Goal: Task Accomplishment & Management: Manage account settings

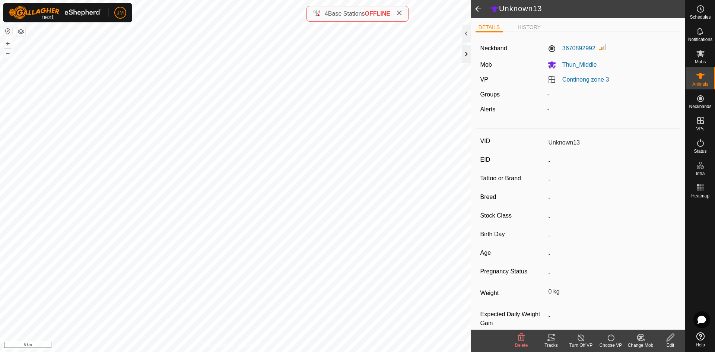
click at [469, 52] on div at bounding box center [465, 54] width 9 height 18
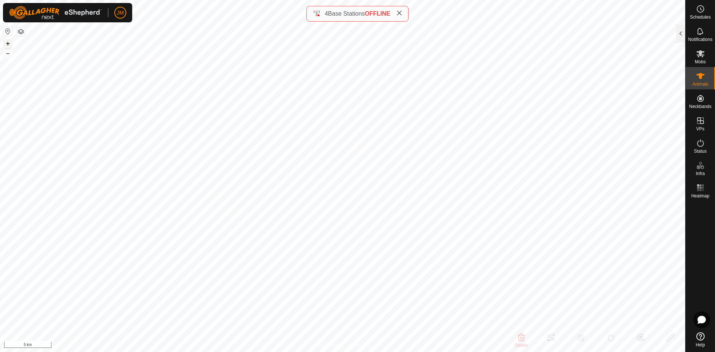
click at [9, 44] on button "+" at bounding box center [7, 43] width 9 height 9
click at [6, 44] on button "+" at bounding box center [7, 43] width 9 height 9
click at [680, 31] on div at bounding box center [680, 34] width 9 height 18
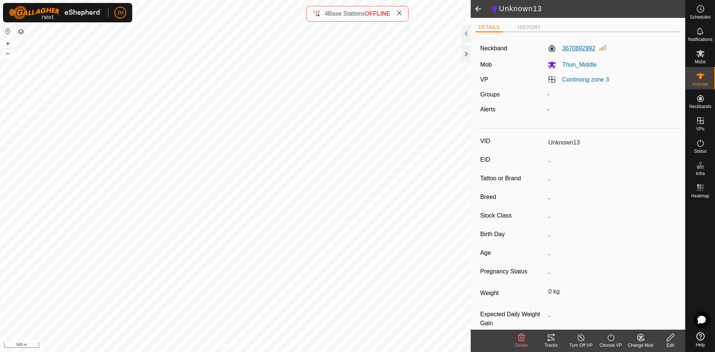
click at [577, 52] on label "3670892992" at bounding box center [571, 48] width 48 height 9
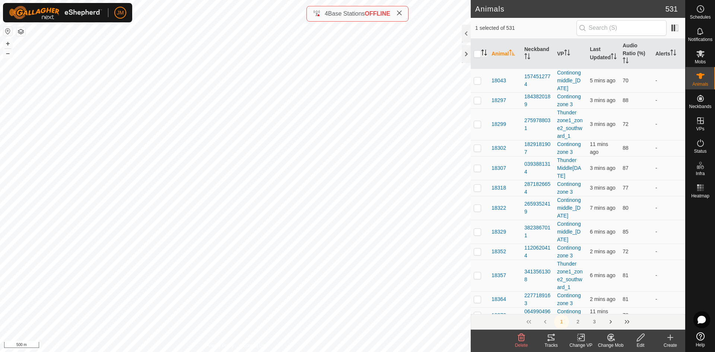
click at [486, 49] on icon "Activate to sort" at bounding box center [484, 52] width 6 height 6
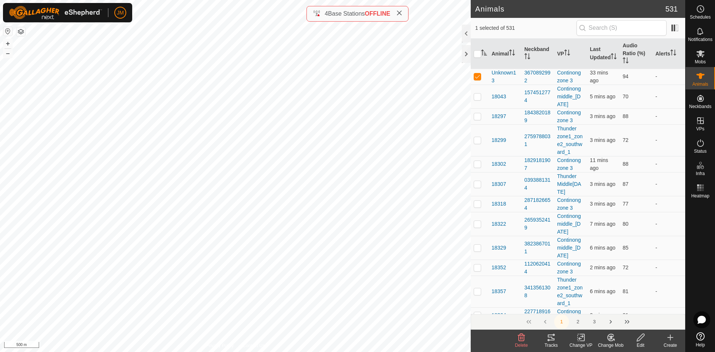
click at [579, 341] on rect at bounding box center [580, 337] width 7 height 7
click at [597, 308] on link "Choose VP..." at bounding box center [603, 305] width 74 height 15
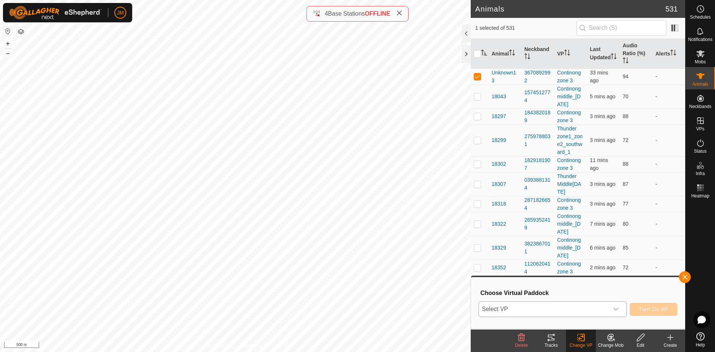
click at [559, 307] on span "Select VP" at bounding box center [544, 308] width 130 height 15
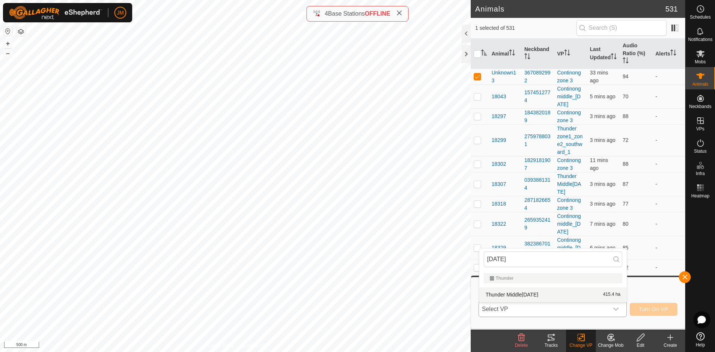
type input "[DATE]"
click at [559, 293] on li "Thunder Middle[DATE] 415.4 ha" at bounding box center [552, 294] width 147 height 15
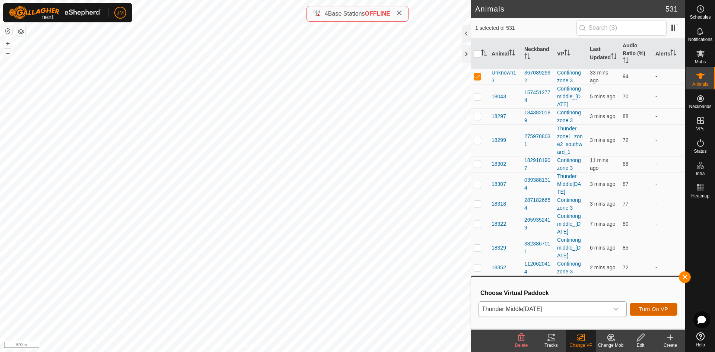
click at [665, 311] on span "Turn On VP" at bounding box center [653, 309] width 29 height 6
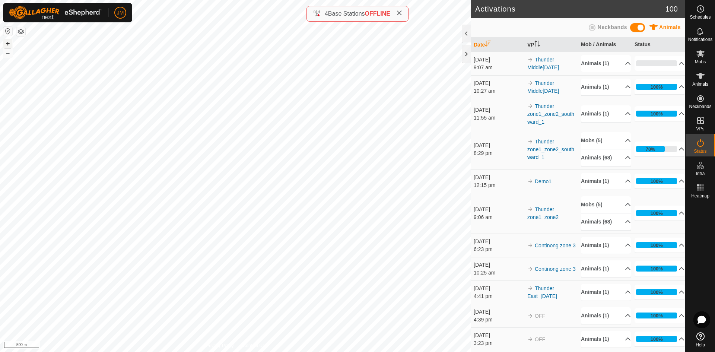
click at [10, 43] on button "+" at bounding box center [7, 43] width 9 height 9
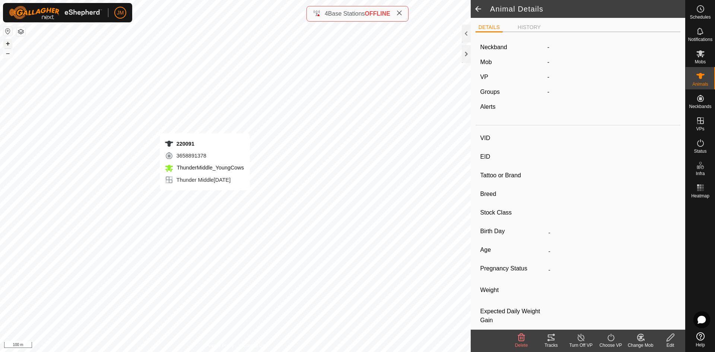
type input "220091"
type input "-"
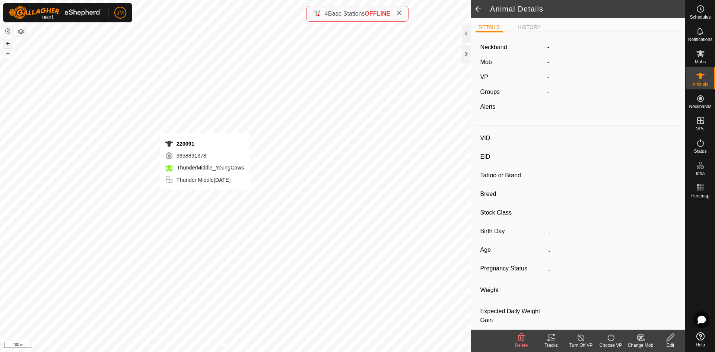
type input "-"
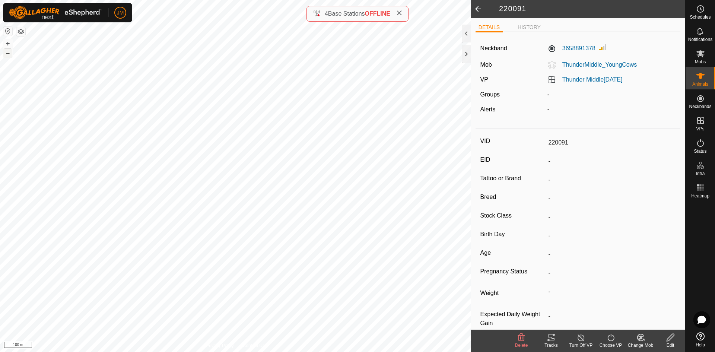
click at [9, 52] on button "–" at bounding box center [7, 53] width 9 height 9
type input "230415"
type input "-"
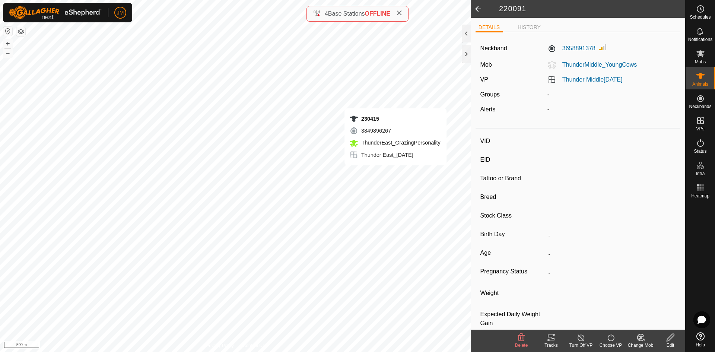
type input "-"
type input "230150"
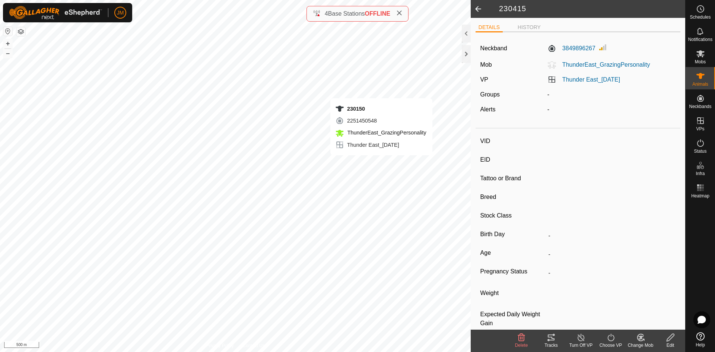
type input "-"
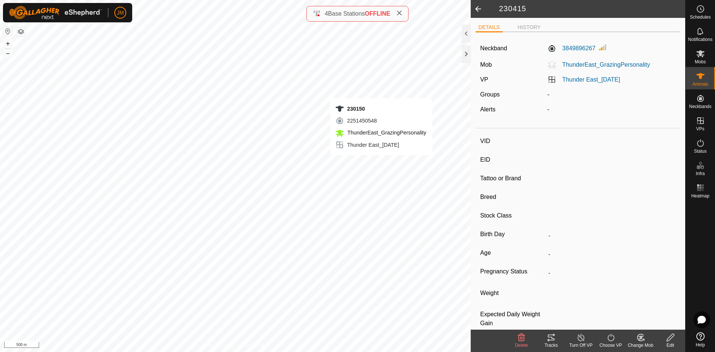
type input "-"
type input "Unknown1"
type input "-"
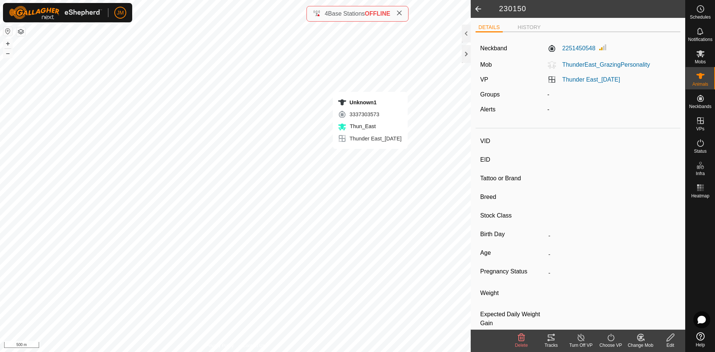
type input "-"
type input "0 kg"
type input "-"
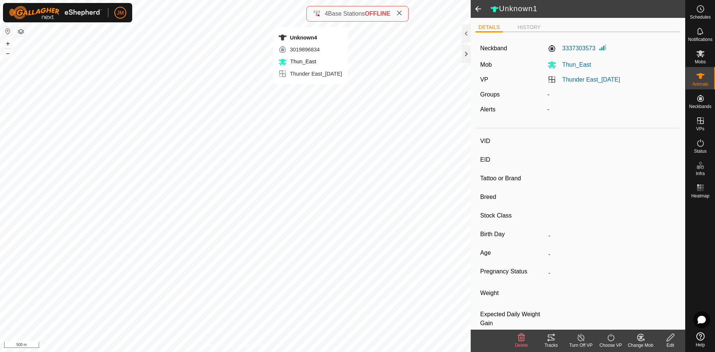
type input "Unknown4"
type input "-"
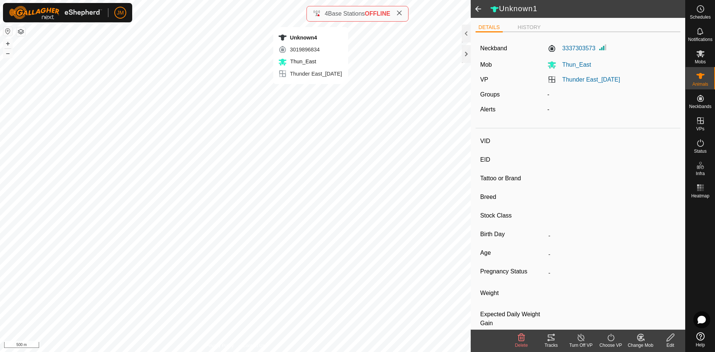
type input "0 kg"
type input "-"
click at [466, 53] on div at bounding box center [465, 54] width 9 height 18
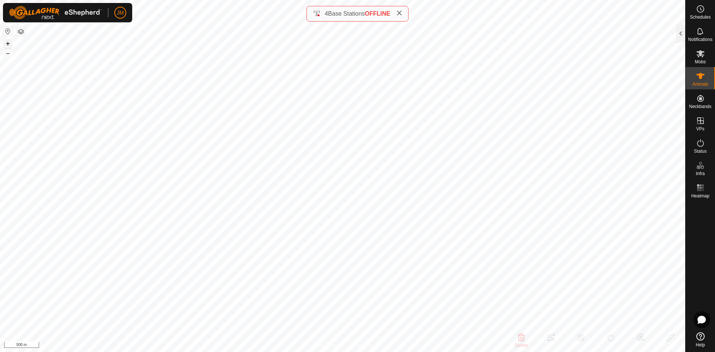
click at [8, 42] on button "+" at bounding box center [7, 43] width 9 height 9
click at [7, 44] on button "+" at bounding box center [7, 43] width 9 height 9
type input "20249"
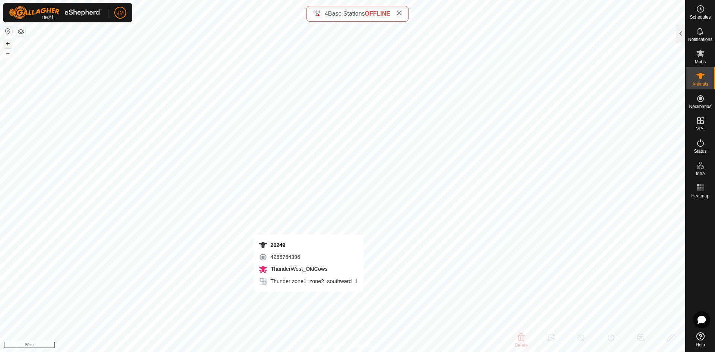
type input "-"
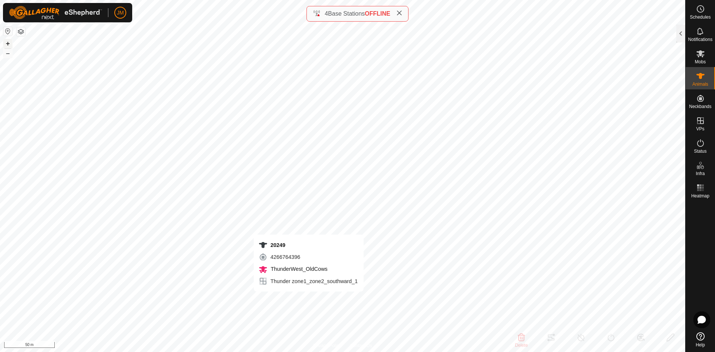
type input "-"
click at [680, 37] on div at bounding box center [680, 34] width 9 height 18
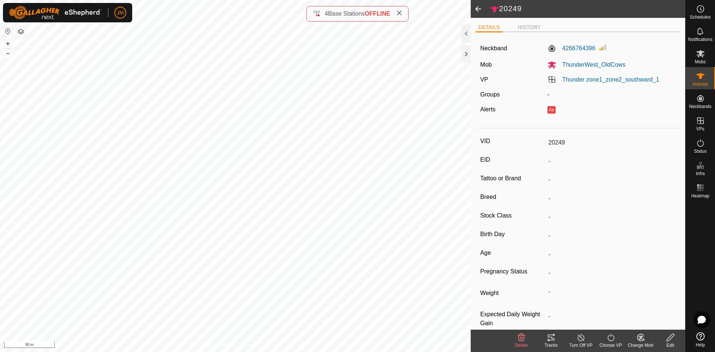
click at [549, 336] on icon at bounding box center [550, 337] width 7 height 6
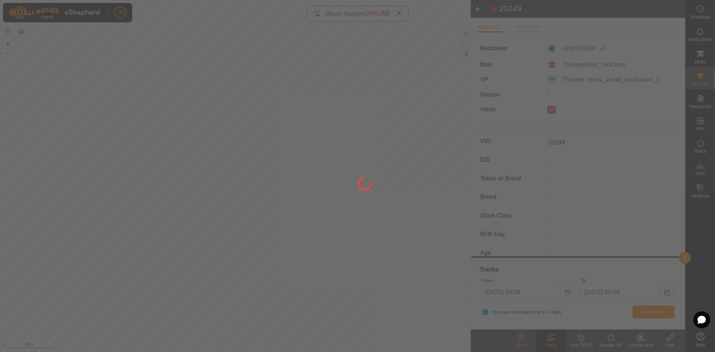
click at [654, 311] on div at bounding box center [357, 176] width 715 height 352
click at [648, 313] on div at bounding box center [357, 176] width 715 height 352
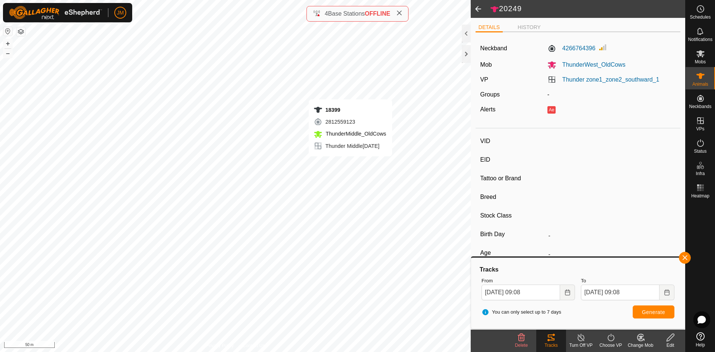
type input "18399"
type input "-"
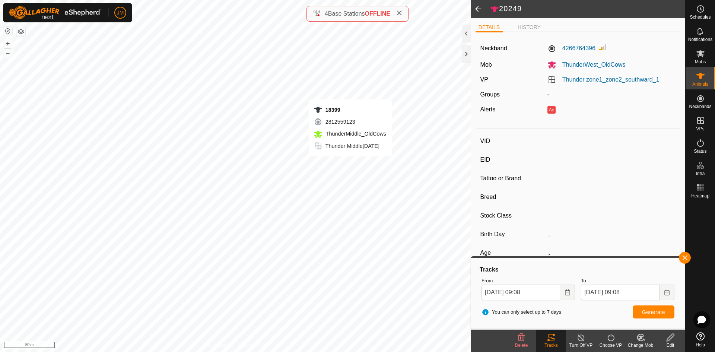
type input "-"
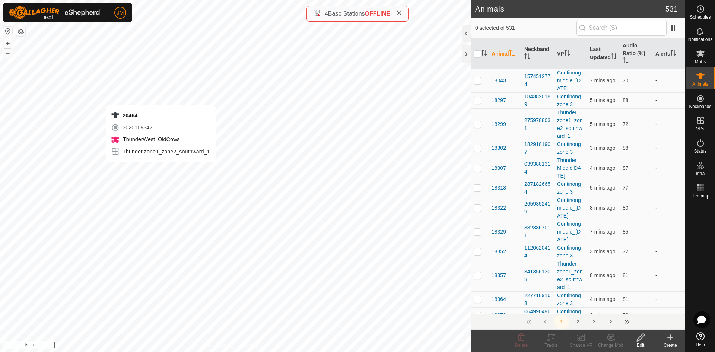
click at [160, 169] on div "20464 3020169342 ThunderWest_OldCows Thunder zone1_zone2_southward_1 + – ⇧ i 50…" at bounding box center [235, 176] width 470 height 352
checkbox input "true"
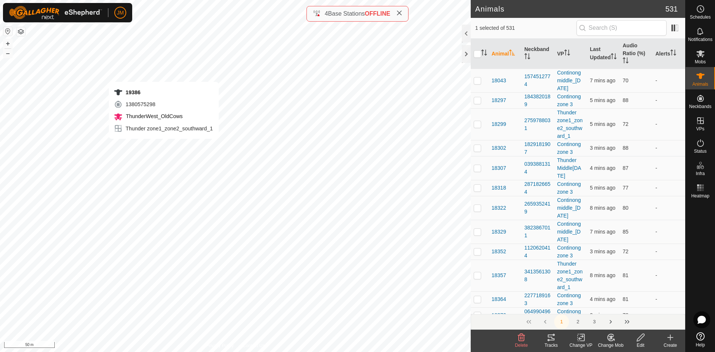
click at [164, 146] on div "19386 1380575298 ThunderWest_OldCows Thunder zone1_zone2_southward_1 + – ⇧ i 50…" at bounding box center [235, 176] width 470 height 352
checkbox input "true"
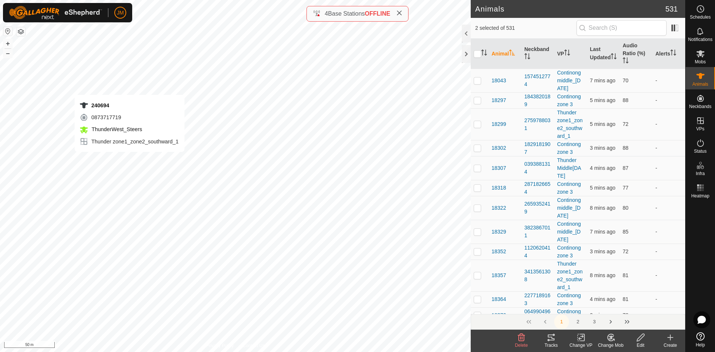
click at [130, 159] on div "240694 0873717719 ThunderWest_Steers Thunder zone1_zone2_southward_1 + – ⇧ i 50…" at bounding box center [235, 176] width 470 height 352
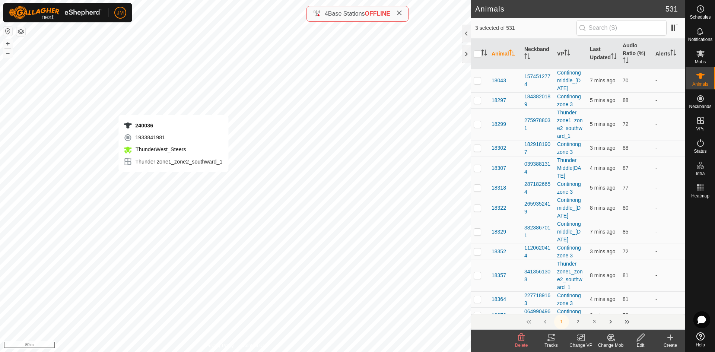
click at [173, 179] on div "240036 1933841981 ThunderWest_Steers Thunder zone1_zone2_southward_1 + – ⇧ i 50…" at bounding box center [235, 176] width 470 height 352
click at [552, 341] on icon at bounding box center [550, 337] width 9 height 9
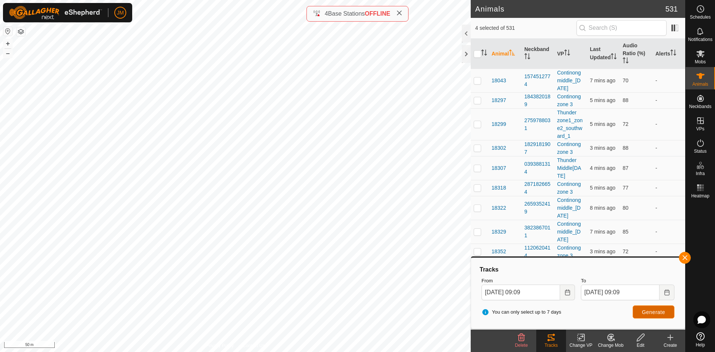
click at [655, 312] on span "Generate" at bounding box center [653, 312] width 23 height 6
click at [7, 56] on button "–" at bounding box center [7, 53] width 9 height 9
click at [6, 44] on button "+" at bounding box center [7, 43] width 9 height 9
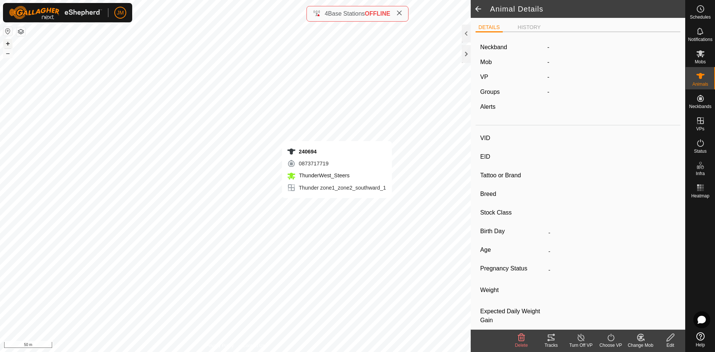
type input "240694"
type input "-"
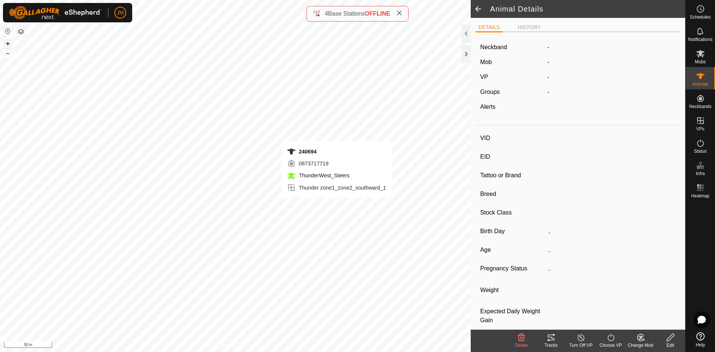
type input "-"
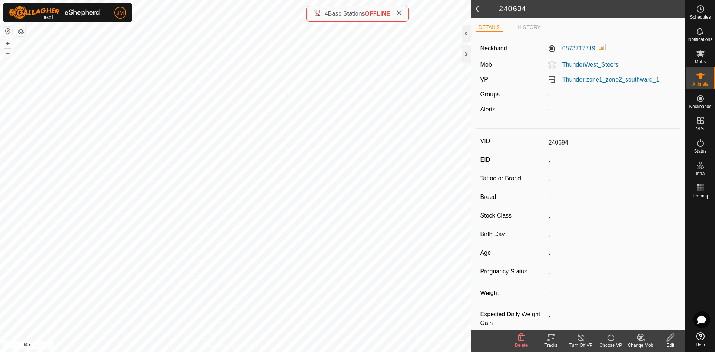
click at [554, 341] on icon at bounding box center [550, 337] width 9 height 9
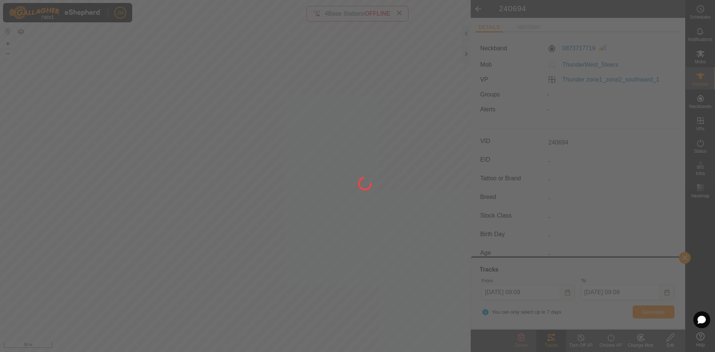
click at [649, 309] on div at bounding box center [357, 176] width 715 height 352
click at [650, 311] on div at bounding box center [357, 176] width 715 height 352
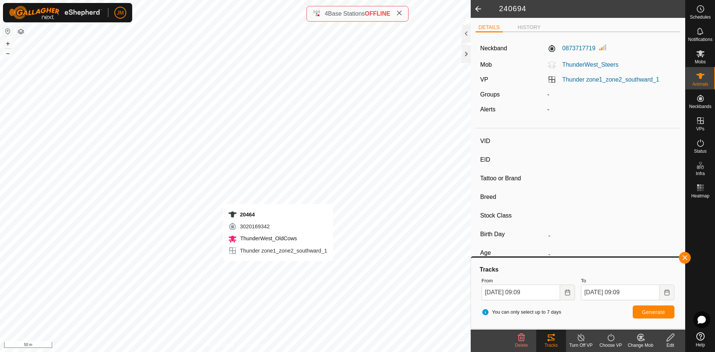
type input "20464"
type input "-"
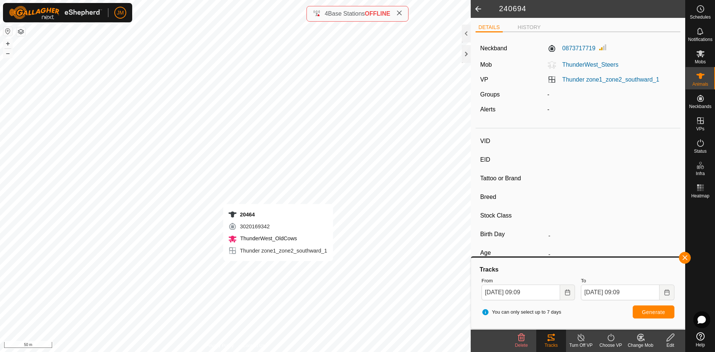
type input "-"
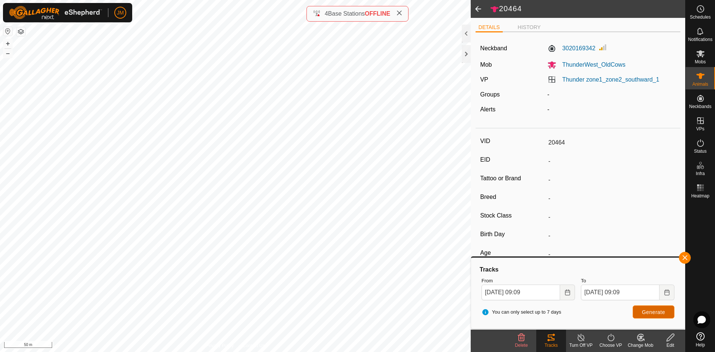
click at [656, 311] on span "Generate" at bounding box center [653, 312] width 23 height 6
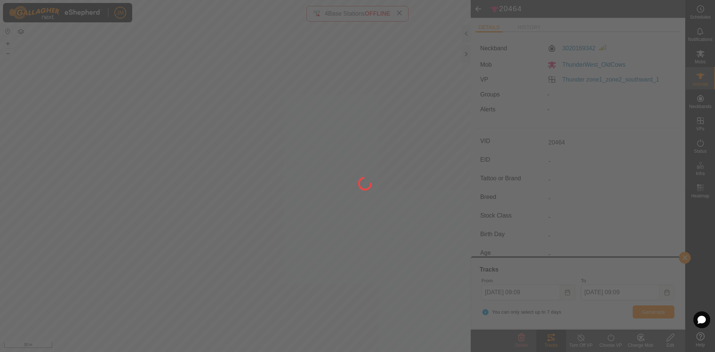
drag, startPoint x: 256, startPoint y: 230, endPoint x: 208, endPoint y: 218, distance: 49.4
click at [208, 218] on div at bounding box center [357, 176] width 715 height 352
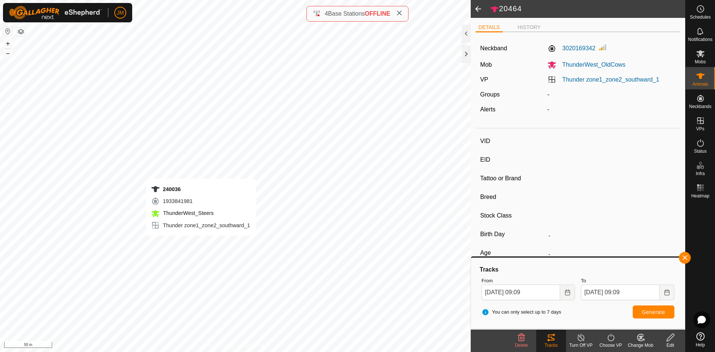
type input "240036"
type input "-"
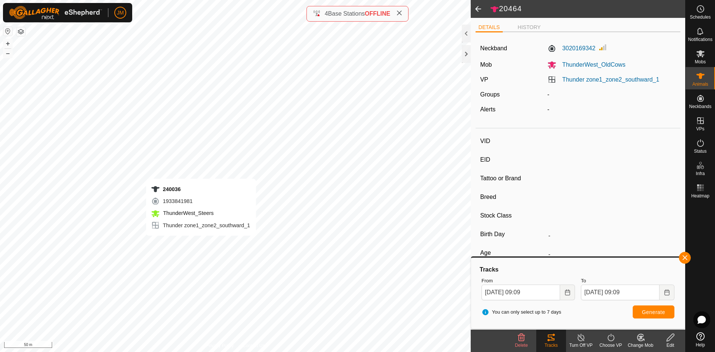
type input "-"
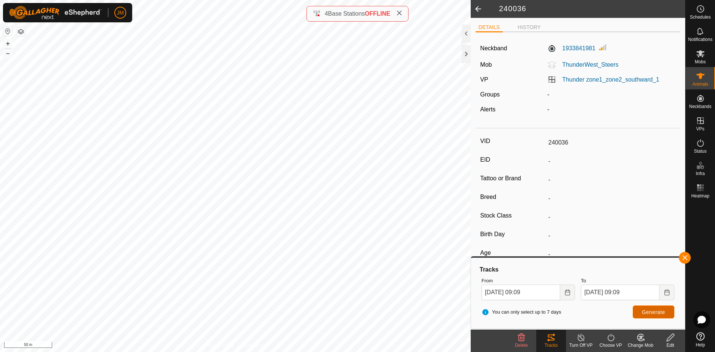
click at [655, 314] on span "Generate" at bounding box center [653, 312] width 23 height 6
type input "19386"
type input "-"
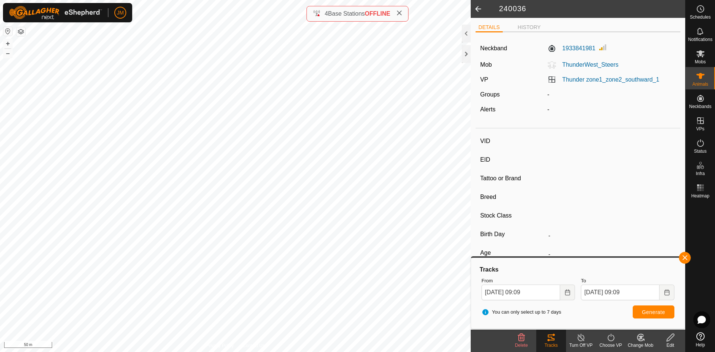
type input "-"
click at [652, 316] on button "Generate" at bounding box center [653, 311] width 42 height 13
click at [466, 52] on div at bounding box center [465, 54] width 9 height 18
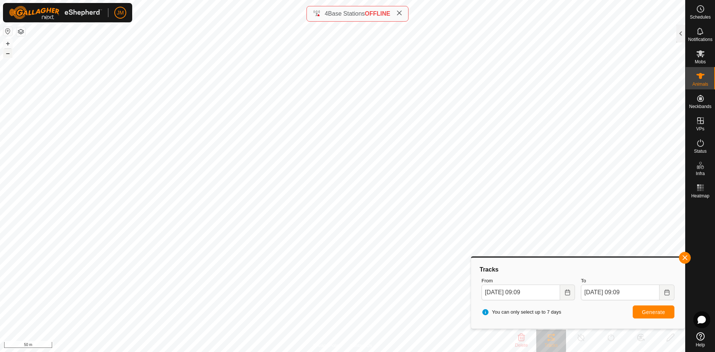
click at [9, 52] on button "–" at bounding box center [7, 53] width 9 height 9
click at [683, 258] on button "button" at bounding box center [684, 258] width 12 height 12
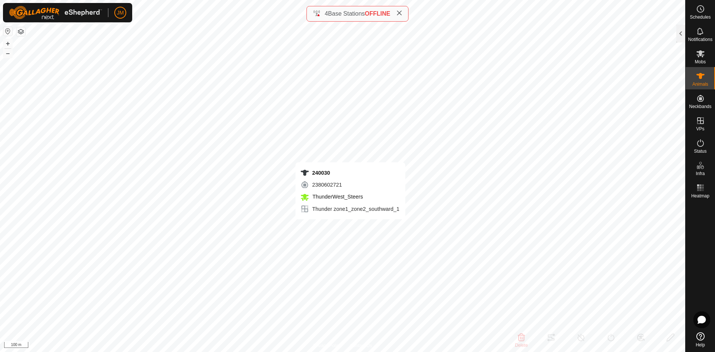
type input "240030"
type input "-"
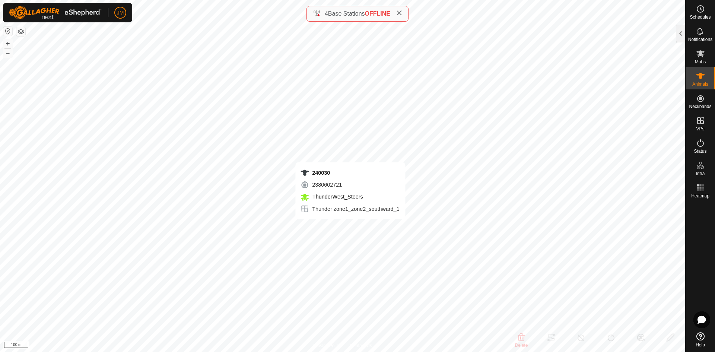
type input "-"
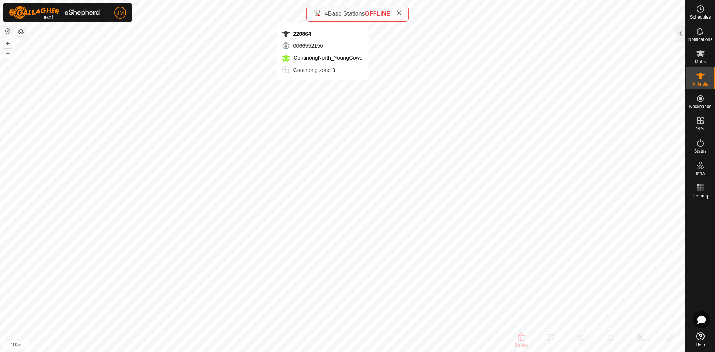
type input "220864"
type input "-"
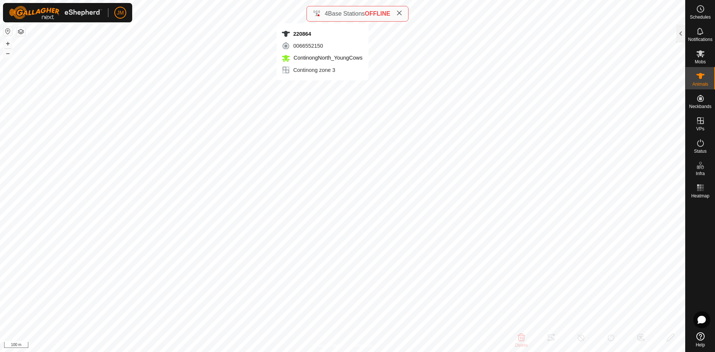
type input "-"
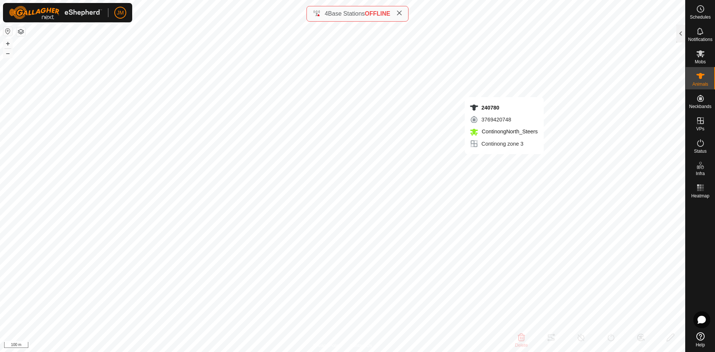
type input "240780"
type input "-"
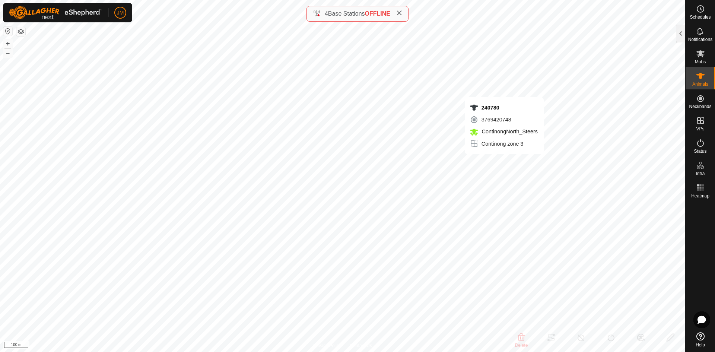
type input "-"
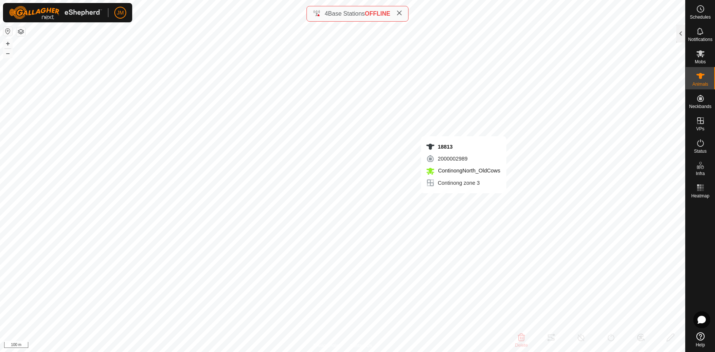
type input "18813"
type input "-"
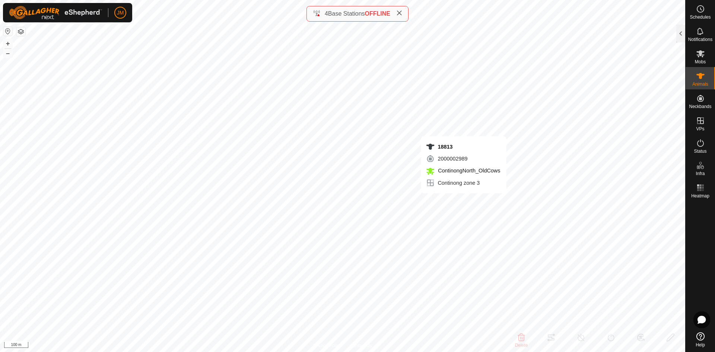
type input "-"
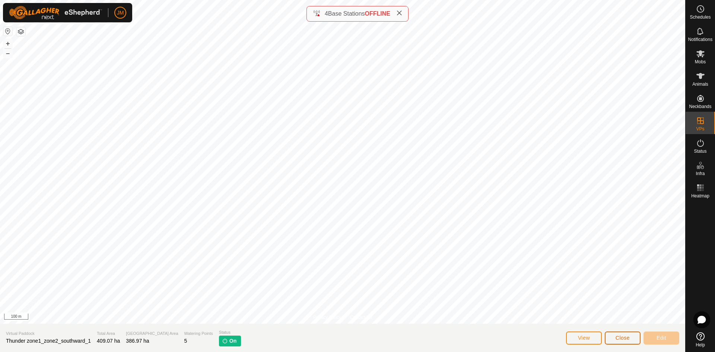
click at [618, 339] on span "Close" at bounding box center [622, 338] width 14 height 6
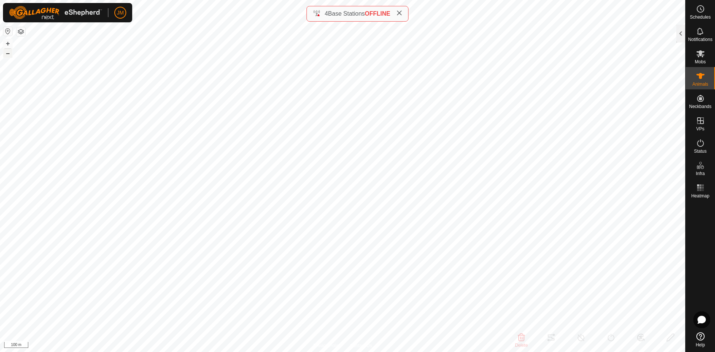
click at [8, 53] on button "–" at bounding box center [7, 53] width 9 height 9
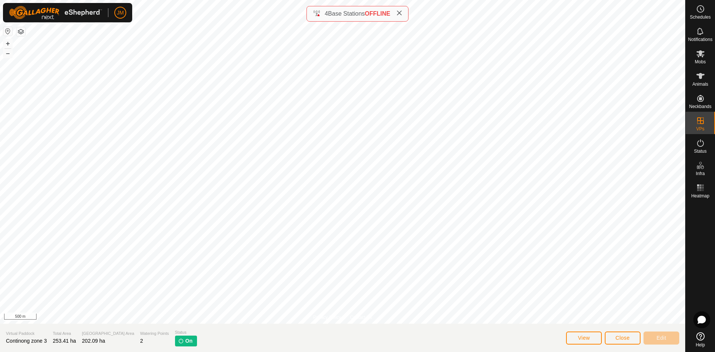
click at [400, 13] on icon at bounding box center [399, 13] width 6 height 6
click at [611, 337] on button "Close" at bounding box center [622, 337] width 36 height 13
click at [632, 341] on button "Close" at bounding box center [622, 337] width 36 height 13
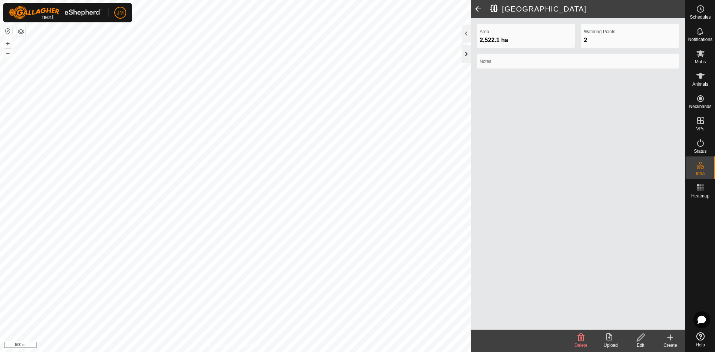
click at [464, 50] on div at bounding box center [465, 54] width 9 height 18
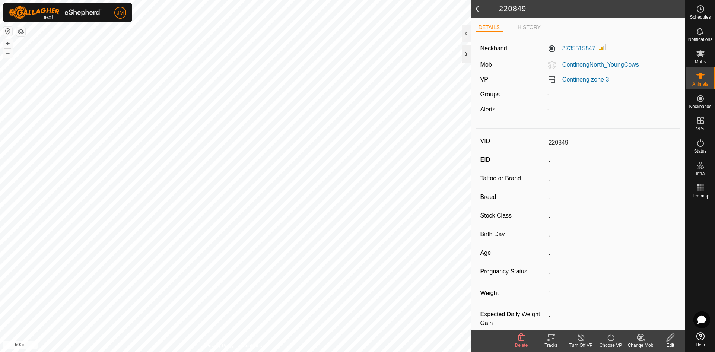
click at [464, 58] on div at bounding box center [465, 54] width 9 height 18
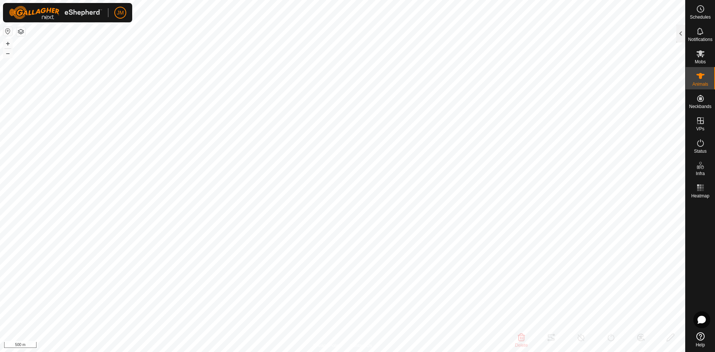
click at [237, 0] on html "JM Schedules Notifications Mobs Animals Neckbands VPs Status Infra Heatmap Help…" at bounding box center [357, 176] width 715 height 352
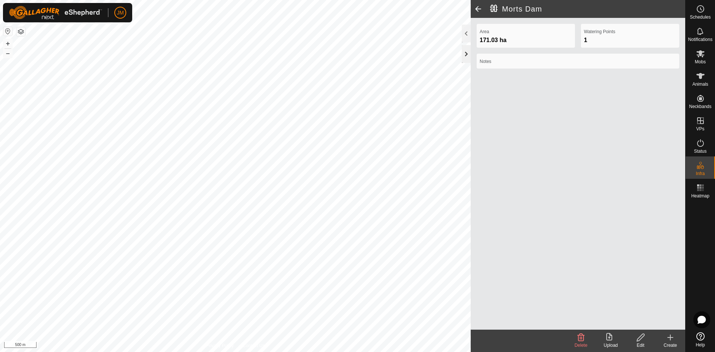
click at [465, 51] on div at bounding box center [465, 54] width 9 height 18
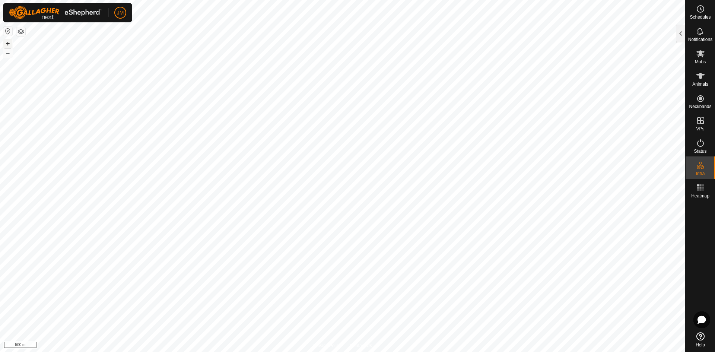
click at [8, 44] on button "+" at bounding box center [7, 43] width 9 height 9
click at [6, 43] on button "+" at bounding box center [7, 43] width 9 height 9
click at [7, 53] on button "–" at bounding box center [7, 53] width 9 height 9
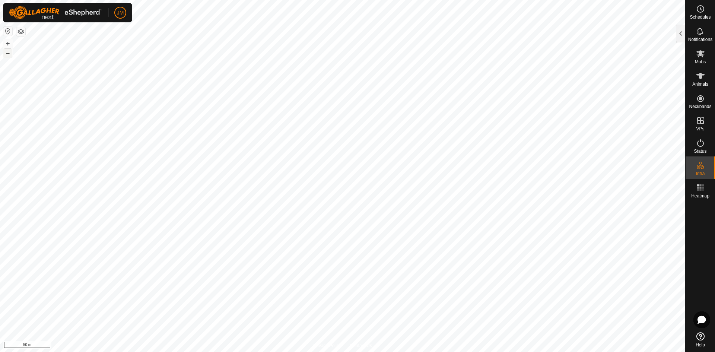
click at [7, 53] on button "–" at bounding box center [7, 53] width 9 height 9
click at [7, 55] on button "–" at bounding box center [7, 53] width 9 height 9
click at [8, 54] on button "–" at bounding box center [7, 53] width 9 height 9
click at [6, 43] on button "+" at bounding box center [7, 43] width 9 height 9
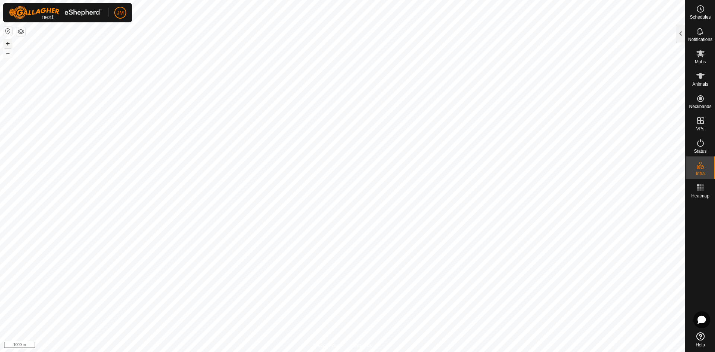
click at [6, 43] on button "+" at bounding box center [7, 43] width 9 height 9
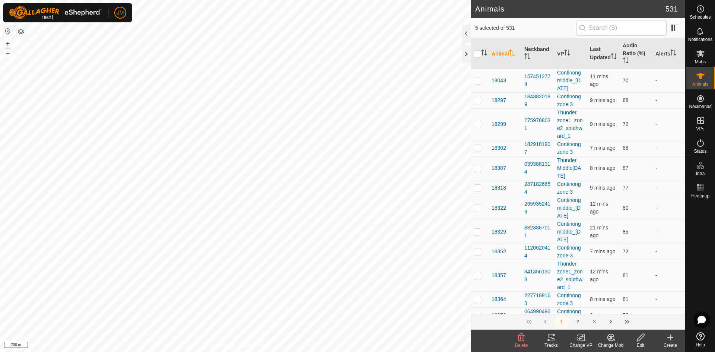
click at [553, 341] on icon at bounding box center [550, 337] width 9 height 9
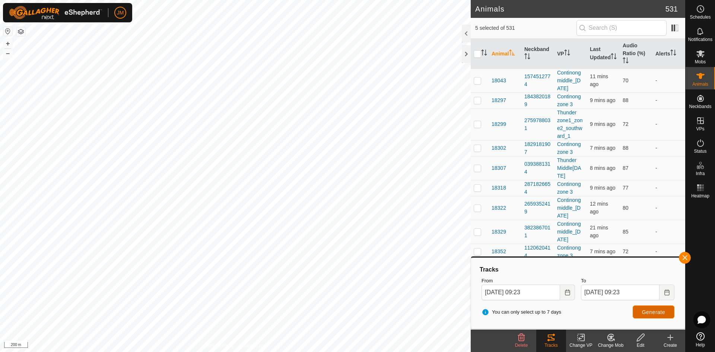
click at [649, 310] on span "Generate" at bounding box center [653, 312] width 23 height 6
click at [464, 50] on div at bounding box center [465, 54] width 9 height 18
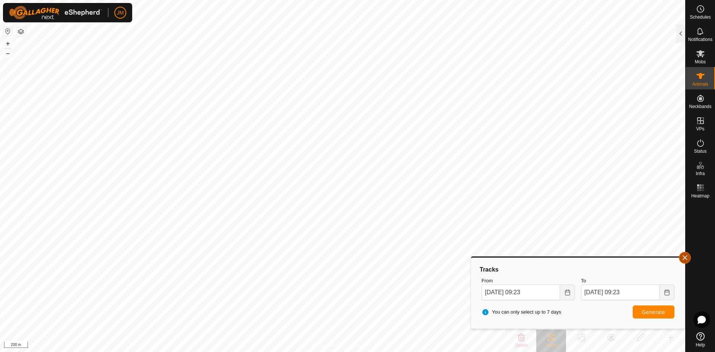
click at [680, 260] on button "button" at bounding box center [684, 258] width 12 height 12
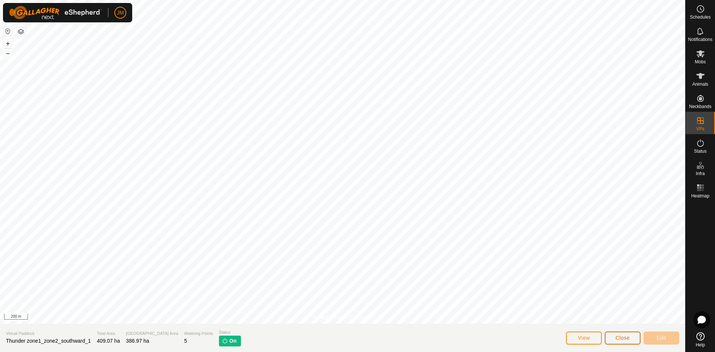
click at [622, 342] on button "Close" at bounding box center [622, 337] width 36 height 13
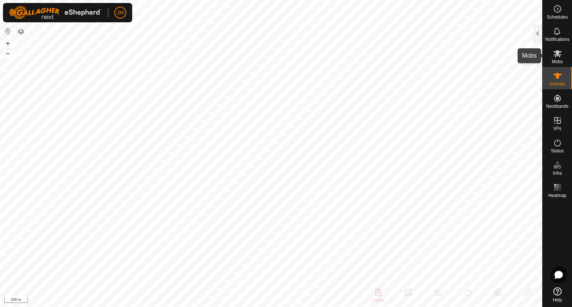
click at [557, 60] on span "Mobs" at bounding box center [557, 62] width 11 height 4
click at [539, 39] on div at bounding box center [537, 34] width 9 height 18
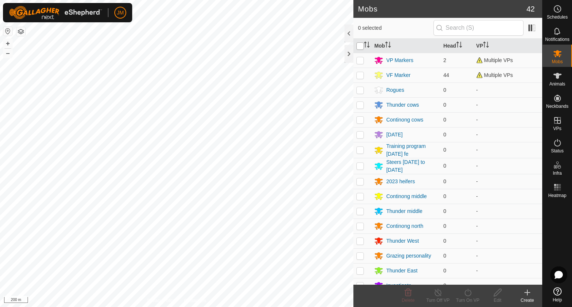
click at [359, 47] on input "checkbox" at bounding box center [359, 45] width 7 height 7
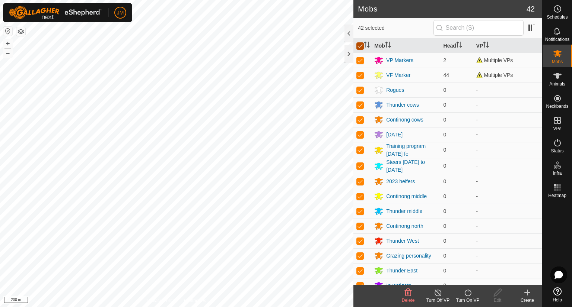
click at [359, 47] on input "checkbox" at bounding box center [359, 45] width 7 height 7
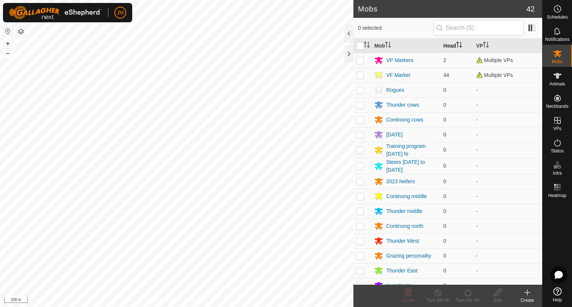
click at [448, 45] on th "Head" at bounding box center [456, 46] width 33 height 15
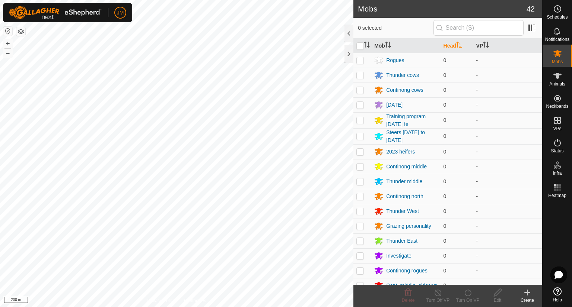
click at [448, 45] on th "Head" at bounding box center [456, 46] width 33 height 15
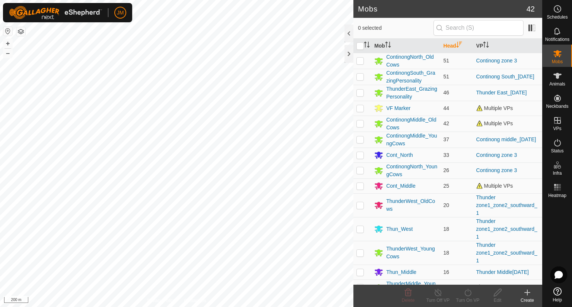
click at [183, 0] on html "JM Schedules Notifications Mobs Animals Neckbands VPs Status Infra Heatmap Help…" at bounding box center [286, 153] width 572 height 307
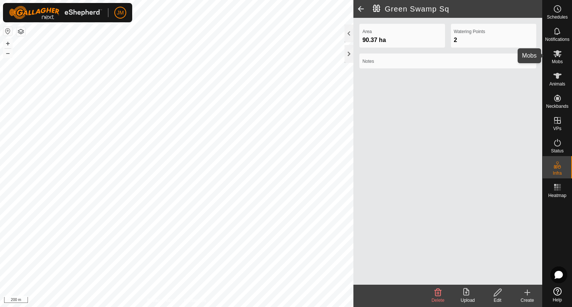
click at [553, 58] on es-mob-svg-icon at bounding box center [556, 54] width 13 height 12
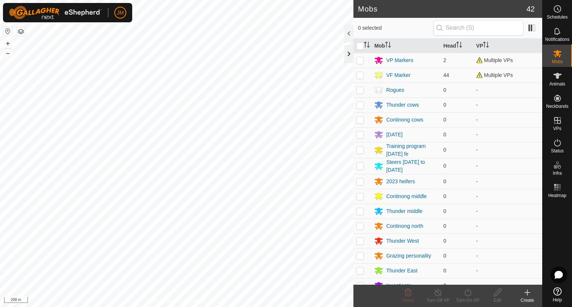
click at [347, 53] on div at bounding box center [348, 54] width 9 height 18
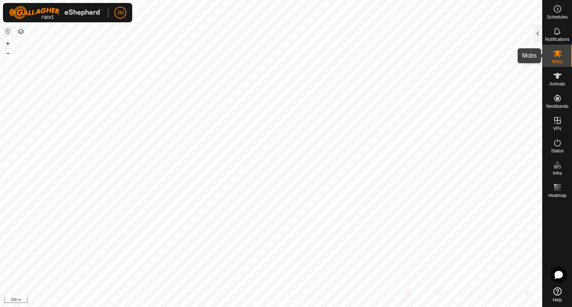
click at [553, 56] on icon at bounding box center [557, 53] width 9 height 9
click at [556, 32] on icon at bounding box center [557, 31] width 9 height 9
click at [559, 60] on span "Mobs" at bounding box center [557, 62] width 11 height 4
click at [539, 33] on div at bounding box center [537, 34] width 9 height 18
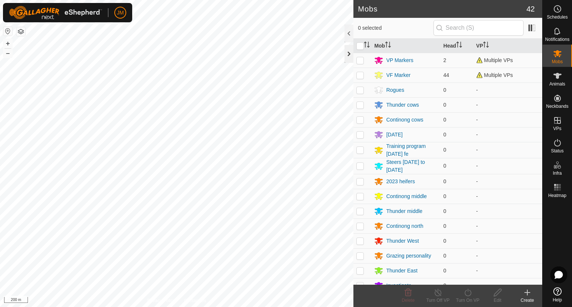
click at [350, 56] on div at bounding box center [348, 54] width 9 height 18
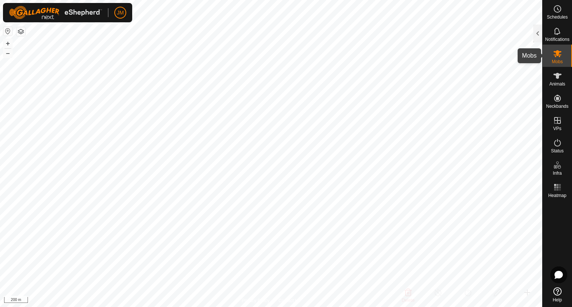
click at [561, 56] on icon at bounding box center [557, 53] width 9 height 9
click at [558, 79] on icon at bounding box center [557, 75] width 9 height 9
click at [556, 58] on es-mob-svg-icon at bounding box center [556, 54] width 13 height 12
click at [534, 36] on div at bounding box center [537, 34] width 9 height 18
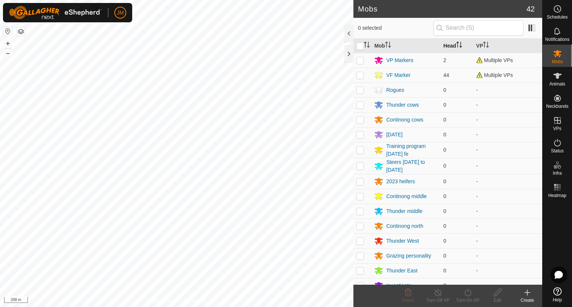
click at [445, 44] on th "Head" at bounding box center [456, 46] width 33 height 15
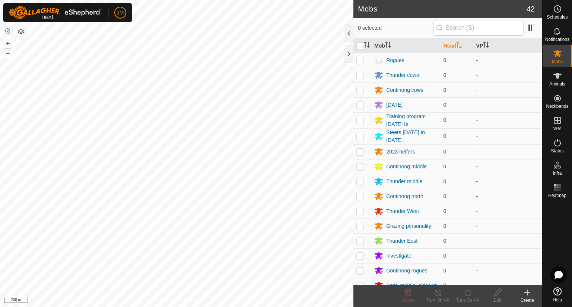
click at [445, 44] on th "Head" at bounding box center [456, 46] width 33 height 15
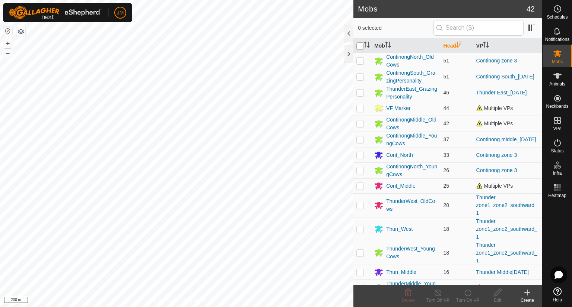
click at [361, 47] on input "checkbox" at bounding box center [359, 45] width 7 height 7
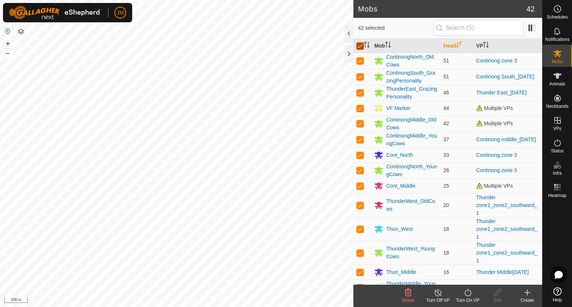
click at [361, 47] on input "checkbox" at bounding box center [359, 45] width 7 height 7
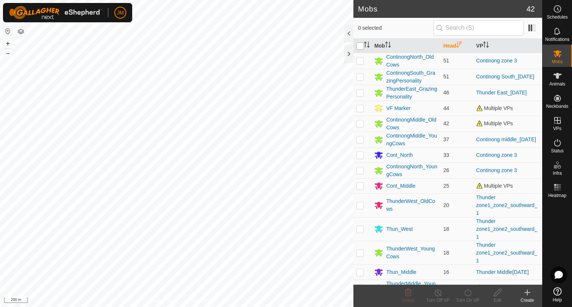
click at [357, 44] on input "checkbox" at bounding box center [359, 45] width 7 height 7
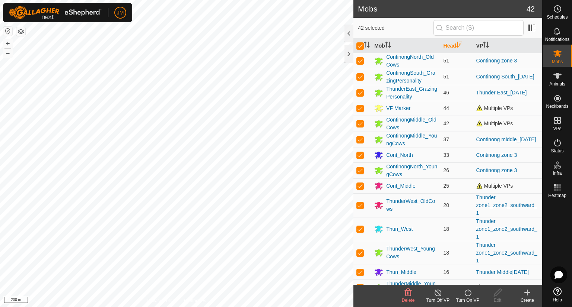
click at [368, 289] on footer "Delete Turn Off VP Turn On VP Edit Create" at bounding box center [447, 296] width 189 height 22
click at [439, 297] on icon at bounding box center [437, 292] width 9 height 9
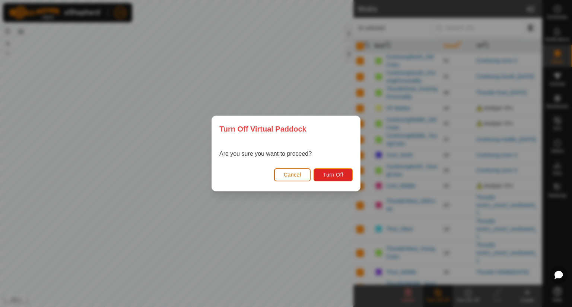
click at [293, 172] on span "Cancel" at bounding box center [292, 175] width 17 height 6
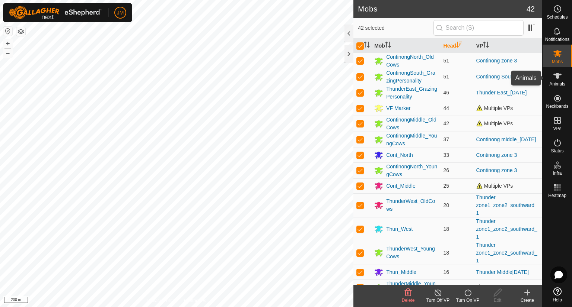
click at [554, 79] on icon at bounding box center [557, 75] width 9 height 9
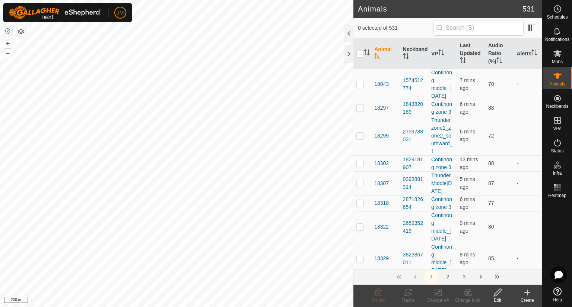
click at [474, 25] on input "text" at bounding box center [478, 28] width 90 height 16
click at [12, 44] on button "+" at bounding box center [7, 43] width 9 height 9
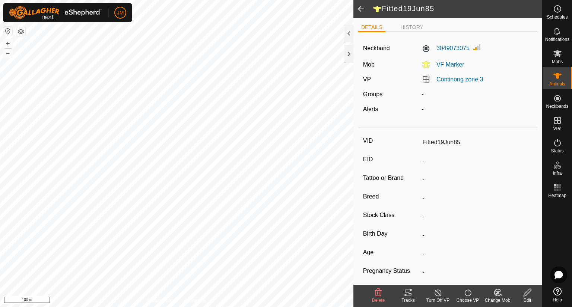
click at [406, 294] on icon at bounding box center [407, 292] width 9 height 9
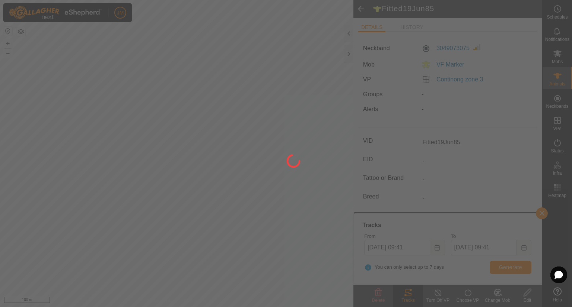
click at [349, 56] on div at bounding box center [286, 153] width 572 height 307
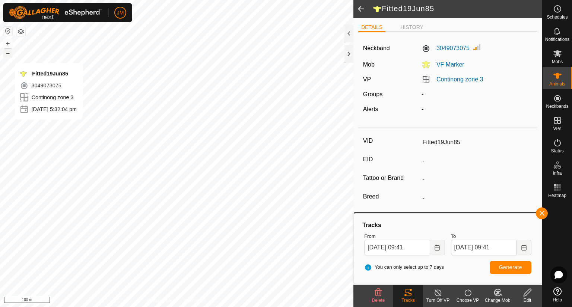
click at [9, 55] on button "–" at bounding box center [7, 53] width 9 height 9
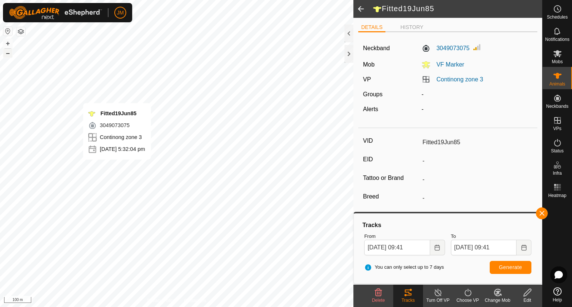
click at [9, 55] on button "–" at bounding box center [7, 53] width 9 height 9
click at [8, 44] on button "+" at bounding box center [7, 43] width 9 height 9
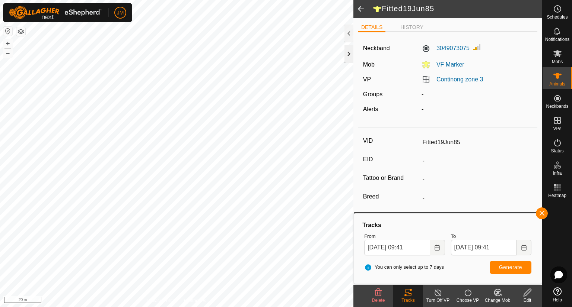
click at [349, 51] on div at bounding box center [348, 54] width 9 height 18
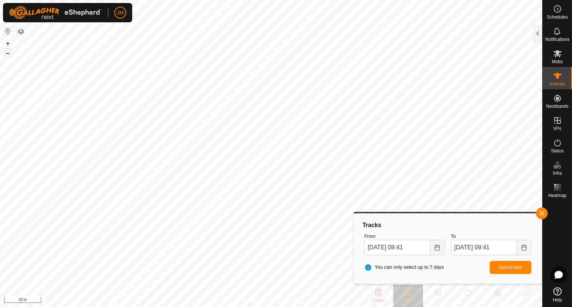
click at [9, 52] on button "–" at bounding box center [7, 53] width 9 height 9
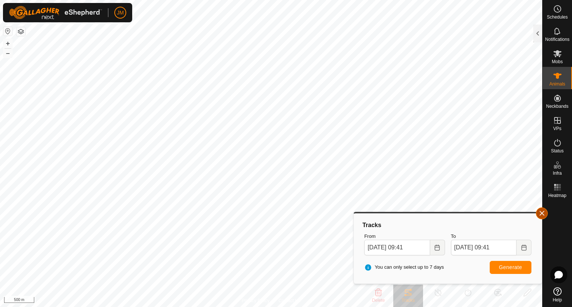
click at [540, 216] on button "button" at bounding box center [542, 214] width 12 height 12
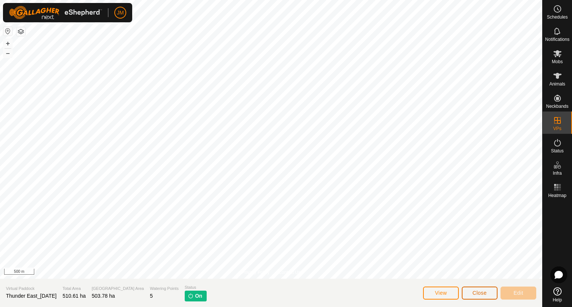
click at [482, 296] on span "Close" at bounding box center [479, 293] width 14 height 6
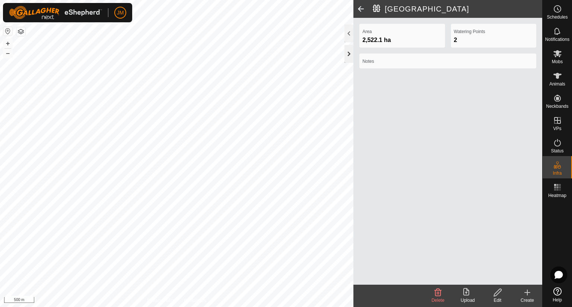
click at [345, 57] on div at bounding box center [348, 54] width 9 height 18
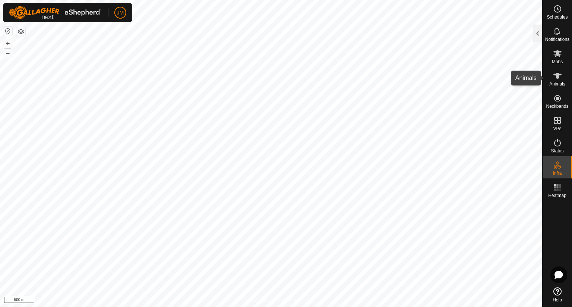
drag, startPoint x: 558, startPoint y: 82, endPoint x: 560, endPoint y: 76, distance: 6.4
click at [560, 76] on icon at bounding box center [557, 75] width 9 height 9
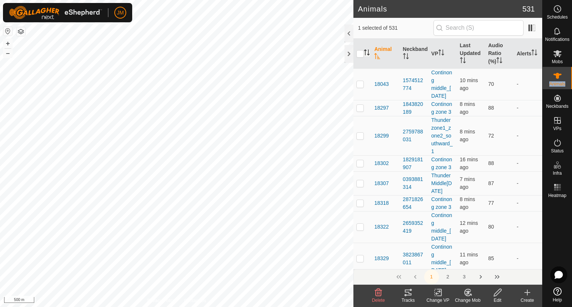
click at [365, 53] on icon "Activate to sort" at bounding box center [365, 52] width 1 height 6
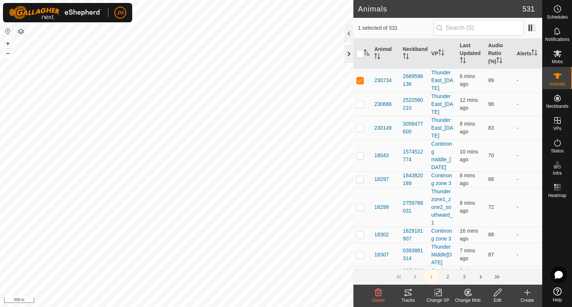
click at [349, 52] on div at bounding box center [348, 54] width 9 height 18
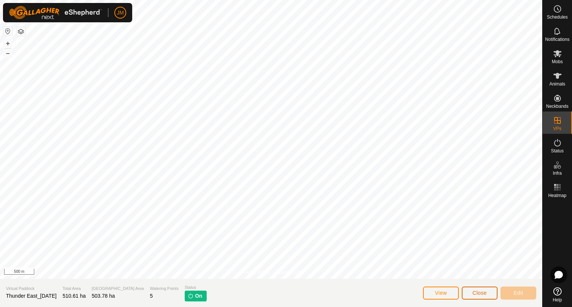
click at [481, 294] on span "Close" at bounding box center [479, 293] width 14 height 6
click at [475, 291] on span "Close" at bounding box center [479, 293] width 14 height 6
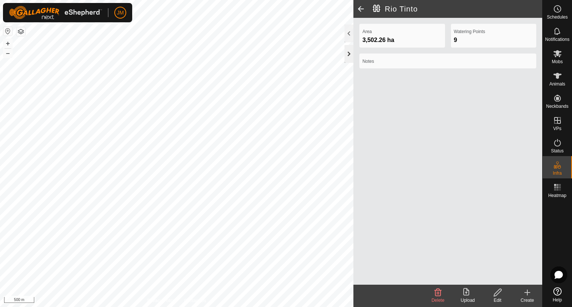
click at [351, 51] on div at bounding box center [348, 54] width 9 height 18
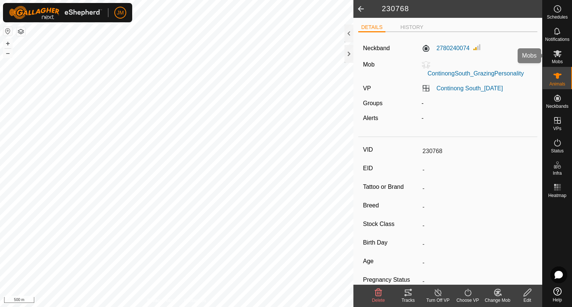
click at [552, 58] on es-mob-svg-icon at bounding box center [556, 54] width 13 height 12
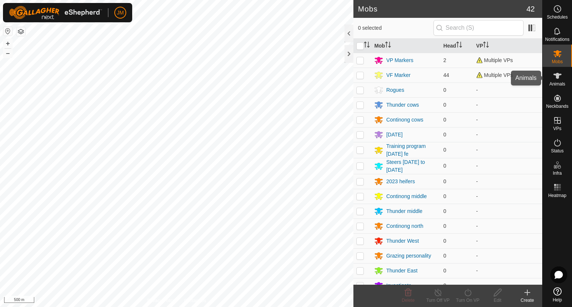
click at [555, 84] on span "Animals" at bounding box center [557, 84] width 16 height 4
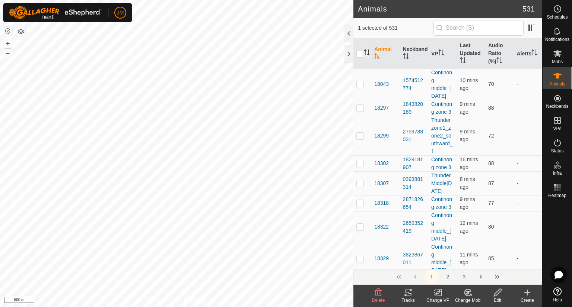
click at [365, 54] on icon "Activate to sort" at bounding box center [367, 52] width 6 height 6
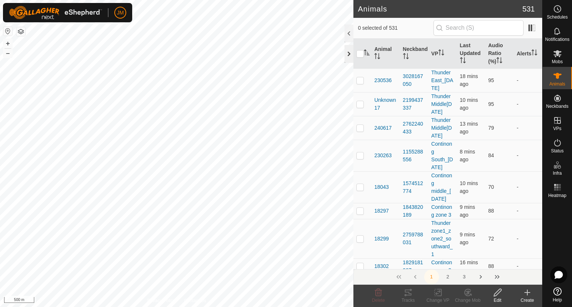
click at [346, 60] on div at bounding box center [348, 54] width 9 height 18
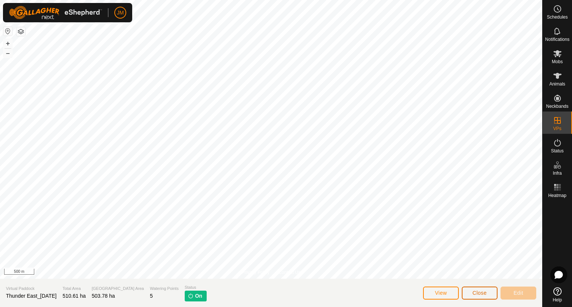
click at [484, 297] on button "Close" at bounding box center [479, 293] width 36 height 13
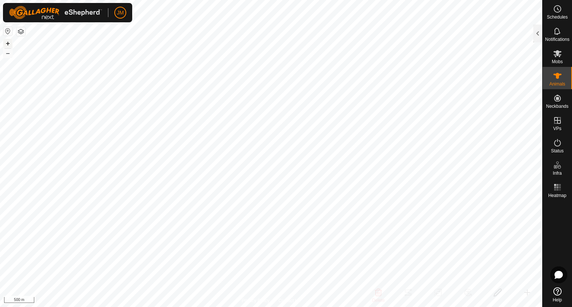
click at [8, 42] on button "+" at bounding box center [7, 43] width 9 height 9
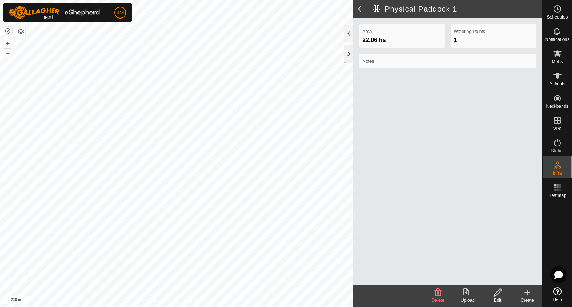
click at [346, 53] on div at bounding box center [348, 54] width 9 height 18
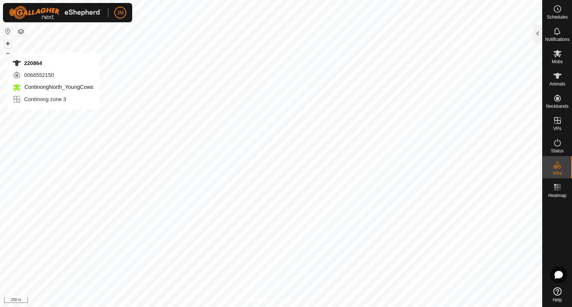
click at [7, 45] on button "+" at bounding box center [7, 43] width 9 height 9
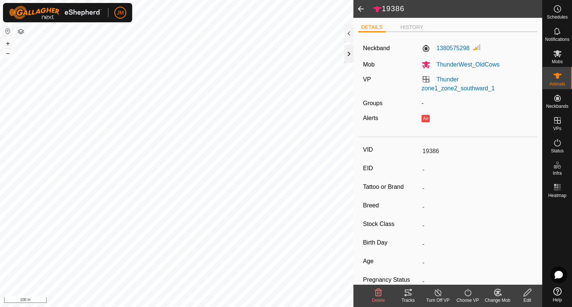
click at [347, 52] on div at bounding box center [348, 54] width 9 height 18
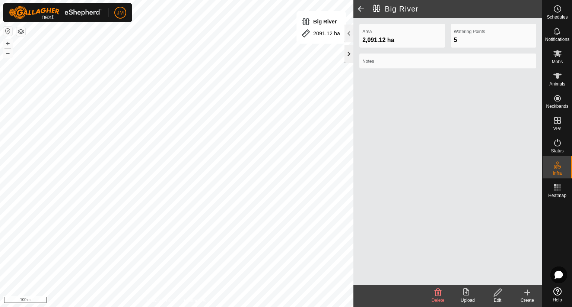
click at [350, 59] on div at bounding box center [348, 54] width 9 height 18
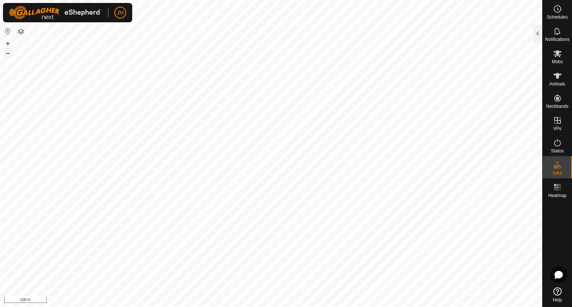
click at [9, 56] on button "–" at bounding box center [7, 53] width 9 height 9
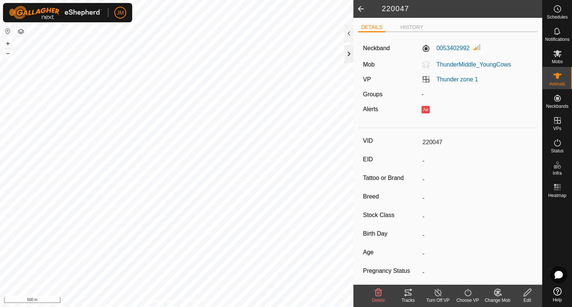
click at [347, 58] on div at bounding box center [348, 54] width 9 height 18
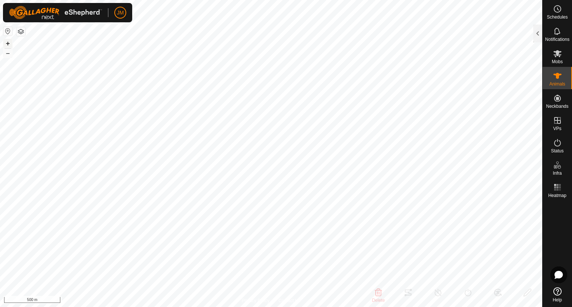
click at [9, 45] on button "+" at bounding box center [7, 43] width 9 height 9
click at [7, 52] on button "–" at bounding box center [7, 53] width 9 height 9
click at [9, 44] on button "+" at bounding box center [7, 43] width 9 height 9
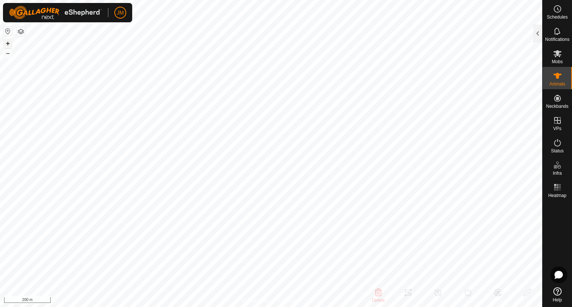
click at [10, 43] on button "+" at bounding box center [7, 43] width 9 height 9
click at [534, 35] on div at bounding box center [537, 34] width 9 height 18
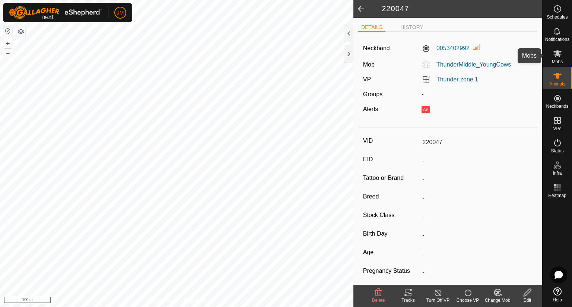
click at [558, 55] on icon at bounding box center [557, 53] width 8 height 7
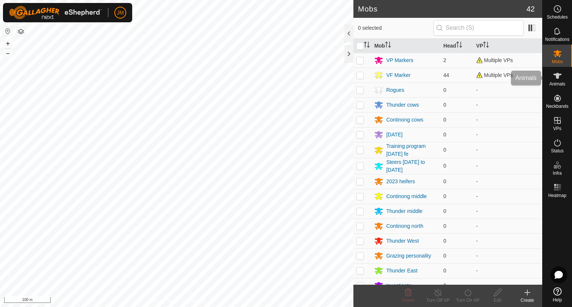
click at [557, 78] on icon at bounding box center [557, 76] width 8 height 6
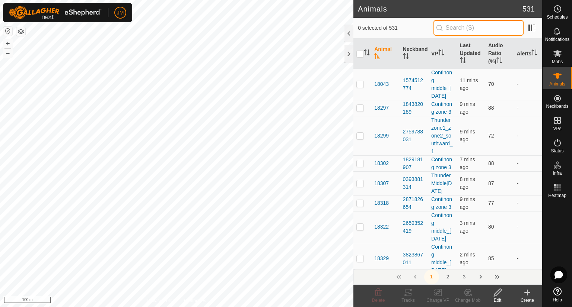
click at [475, 26] on input "text" at bounding box center [478, 28] width 90 height 16
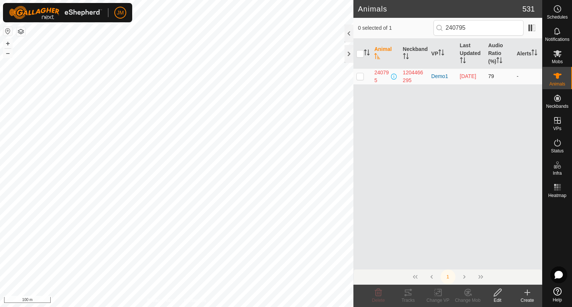
click at [360, 79] on td at bounding box center [362, 76] width 18 height 16
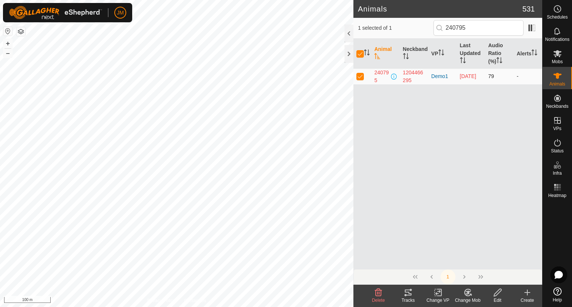
click at [360, 79] on td at bounding box center [362, 76] width 18 height 16
click at [10, 55] on button "–" at bounding box center [7, 53] width 9 height 9
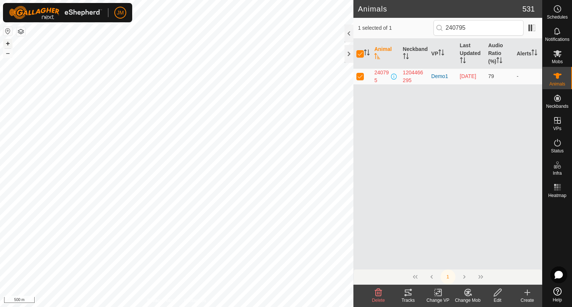
click at [10, 44] on button "+" at bounding box center [7, 43] width 9 height 9
click at [9, 42] on button "+" at bounding box center [7, 43] width 9 height 9
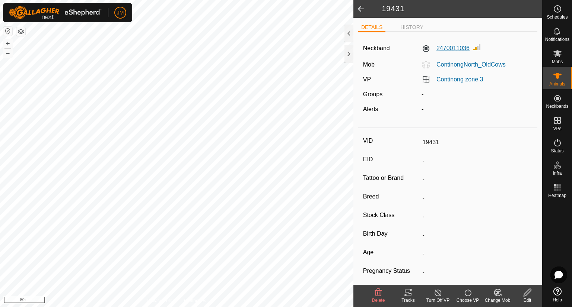
click at [453, 48] on label "2470011036" at bounding box center [445, 48] width 48 height 9
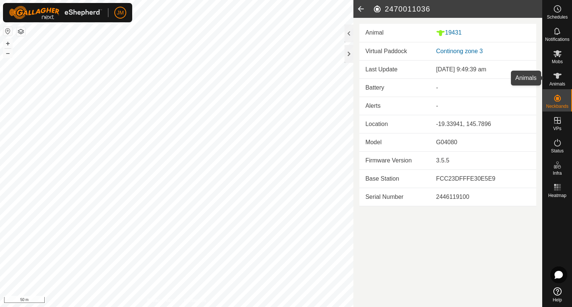
click at [554, 74] on icon at bounding box center [557, 76] width 8 height 6
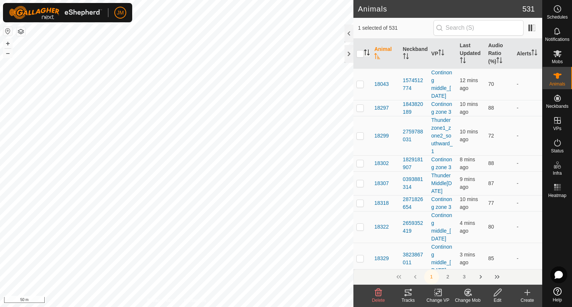
click at [367, 52] on icon "Activate to sort" at bounding box center [367, 52] width 6 height 6
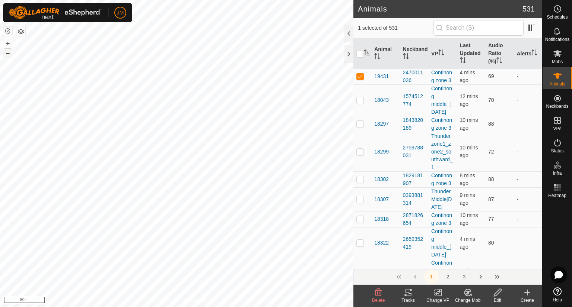
click at [9, 54] on button "–" at bounding box center [7, 53] width 9 height 9
click at [460, 29] on input "text" at bounding box center [478, 28] width 90 height 16
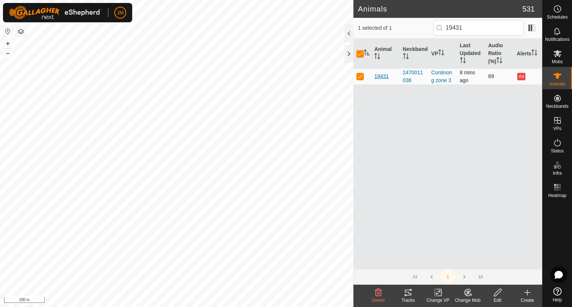
click at [381, 76] on span "19431" at bounding box center [381, 77] width 15 height 8
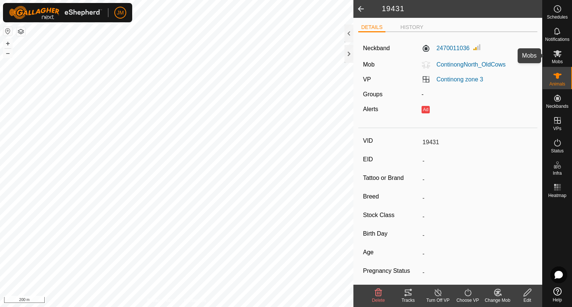
click at [555, 57] on icon at bounding box center [557, 53] width 9 height 9
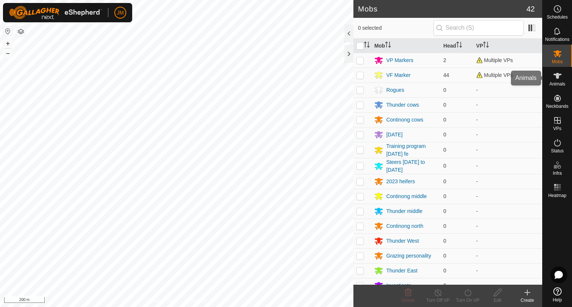
click at [558, 77] on icon at bounding box center [557, 76] width 8 height 6
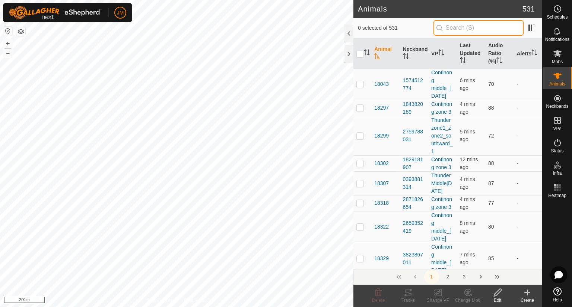
click at [487, 29] on input "text" at bounding box center [478, 28] width 90 height 16
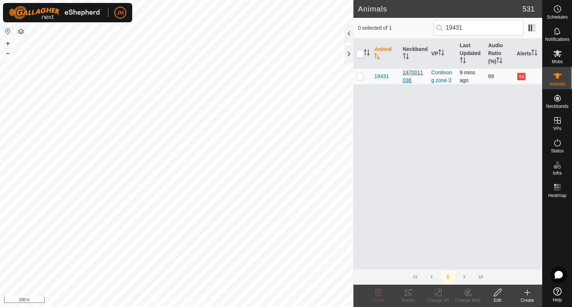
click at [411, 75] on div "2470011036" at bounding box center [414, 77] width 22 height 16
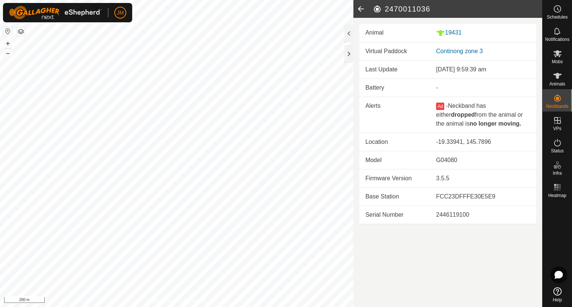
click at [363, 9] on icon at bounding box center [360, 9] width 15 height 18
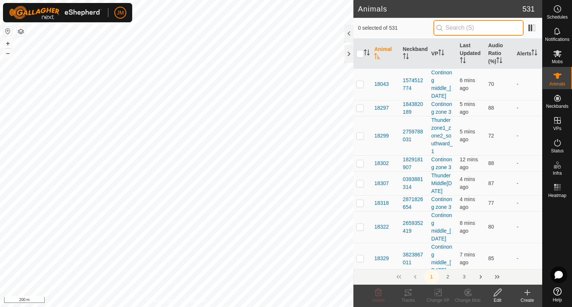
click at [466, 28] on input "text" at bounding box center [478, 28] width 90 height 16
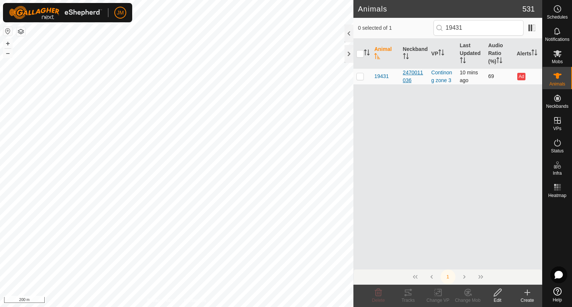
click at [408, 71] on div "2470011036" at bounding box center [414, 77] width 22 height 16
